Goal: Transaction & Acquisition: Subscribe to service/newsletter

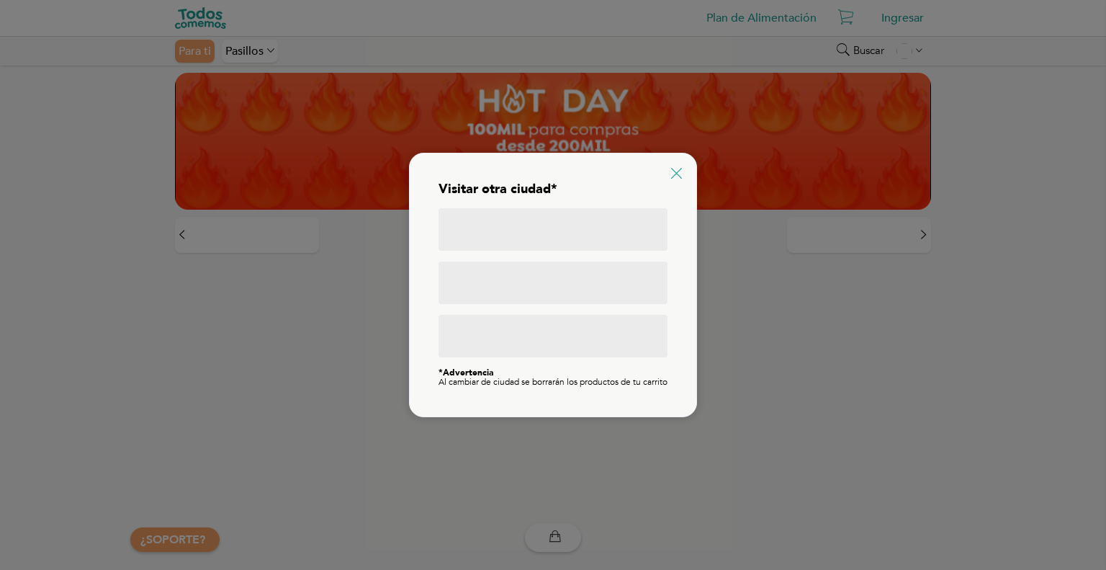
click at [681, 168] on icon at bounding box center [676, 173] width 11 height 11
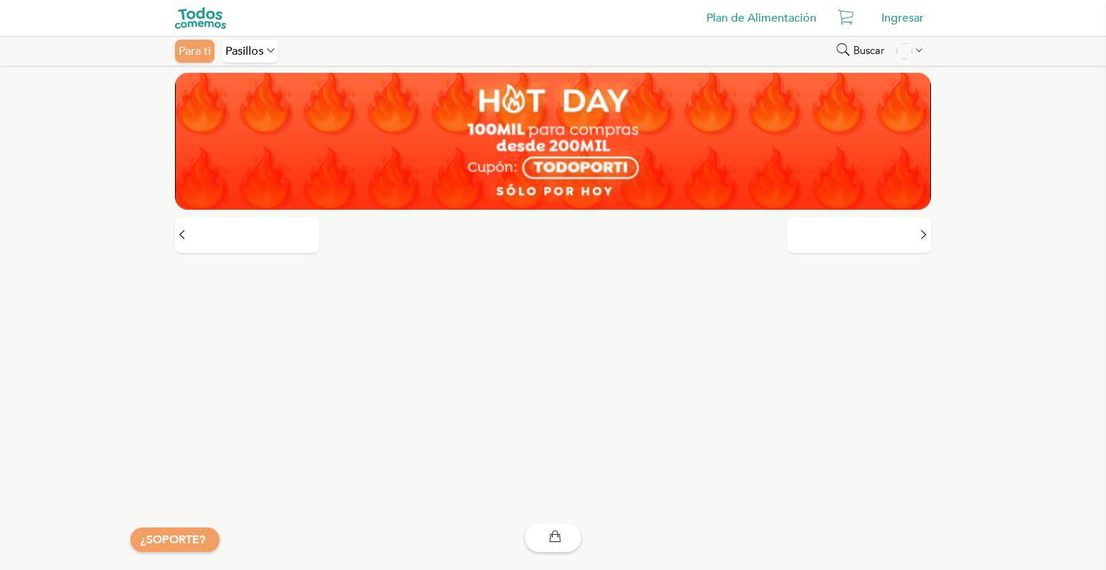
click at [749, 17] on link "Plan de Alimentación" at bounding box center [761, 18] width 125 height 29
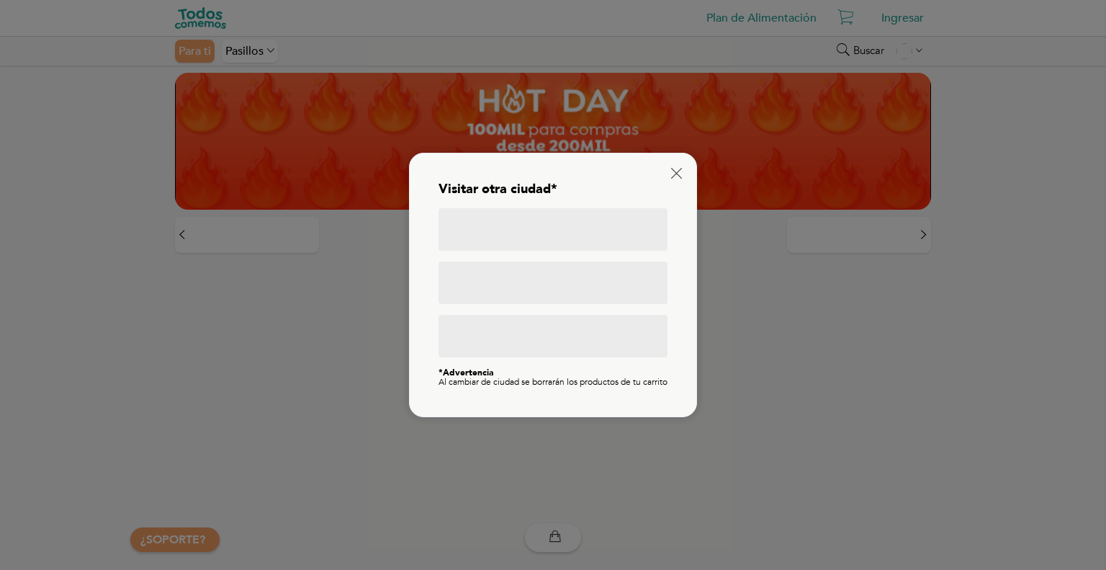
click at [497, 222] on div at bounding box center [553, 229] width 229 height 42
click at [671, 168] on icon at bounding box center [676, 173] width 11 height 11
